Goal: Task Accomplishment & Management: Manage account settings

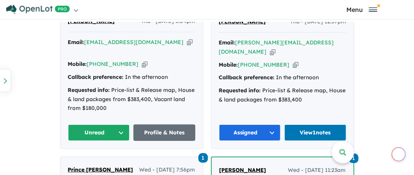
scroll to position [573, 0]
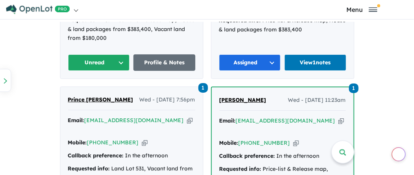
click at [104, 54] on button "Unread" at bounding box center [99, 62] width 62 height 16
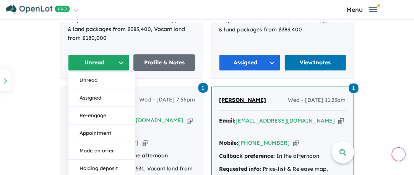
click at [84, 89] on button "Assigned" at bounding box center [101, 98] width 66 height 18
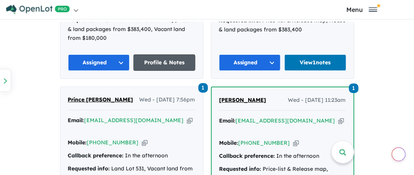
click at [164, 54] on link "Profile & Notes" at bounding box center [164, 62] width 62 height 16
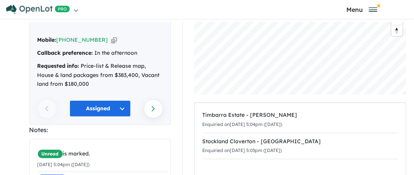
scroll to position [176, 0]
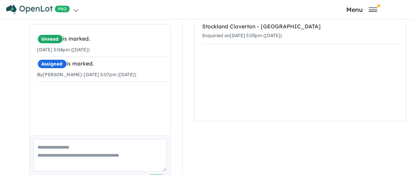
click at [54, 139] on textarea at bounding box center [100, 155] width 133 height 32
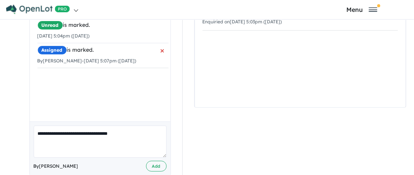
scroll to position [193, 0]
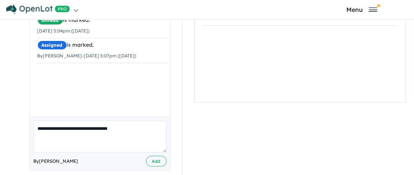
click at [130, 120] on textarea "**********" at bounding box center [100, 136] width 133 height 32
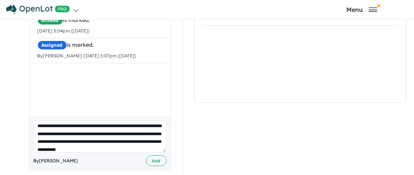
scroll to position [10, 0]
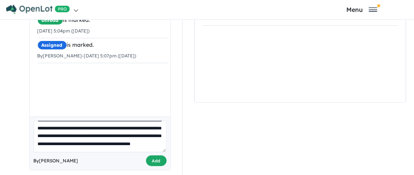
type textarea "**********"
click at [151, 155] on button "Add" at bounding box center [156, 160] width 21 height 11
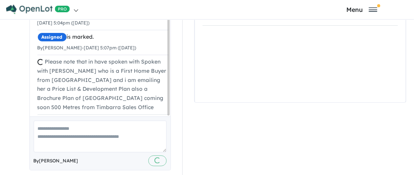
scroll to position [0, 0]
